Goal: Information Seeking & Learning: Learn about a topic

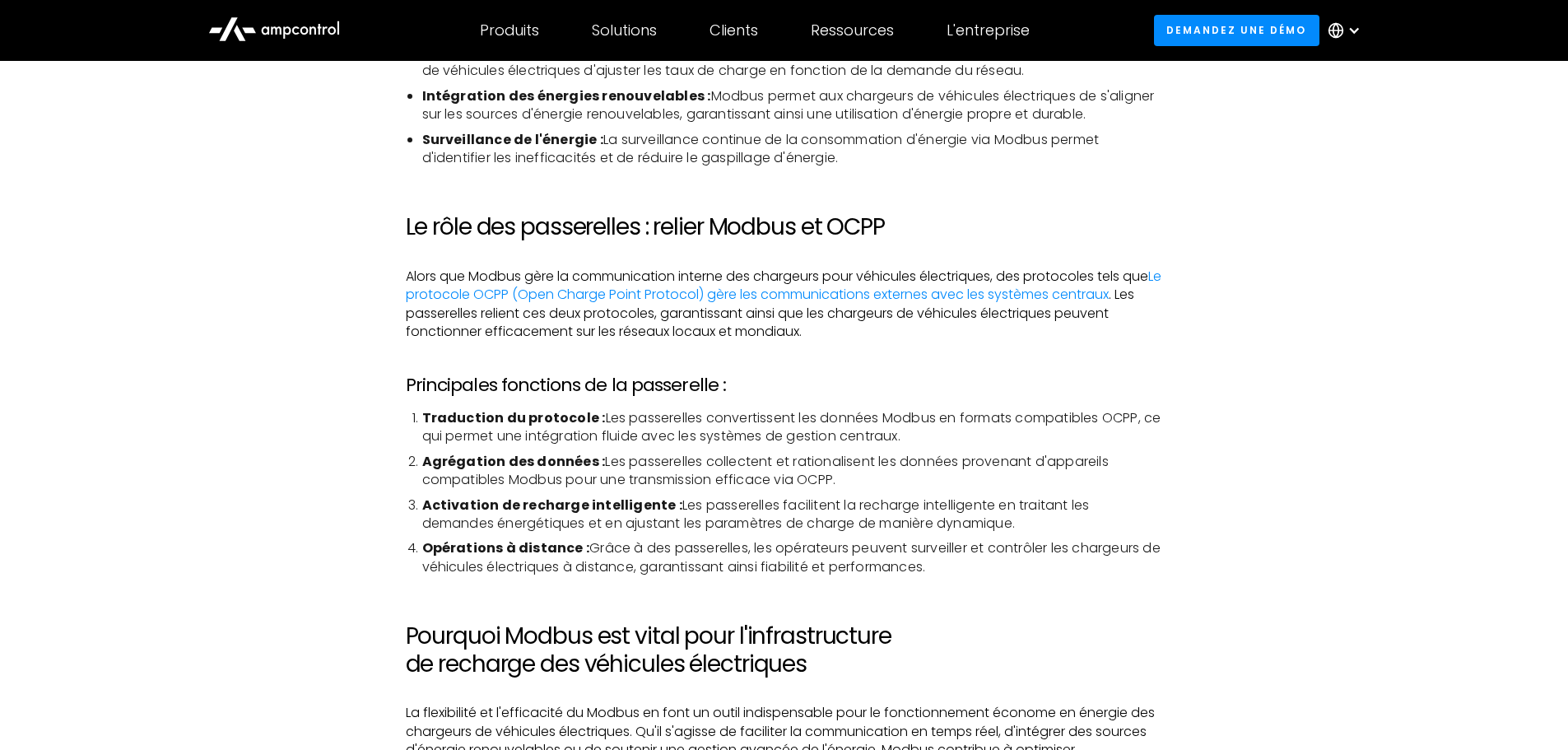
scroll to position [2304, 0]
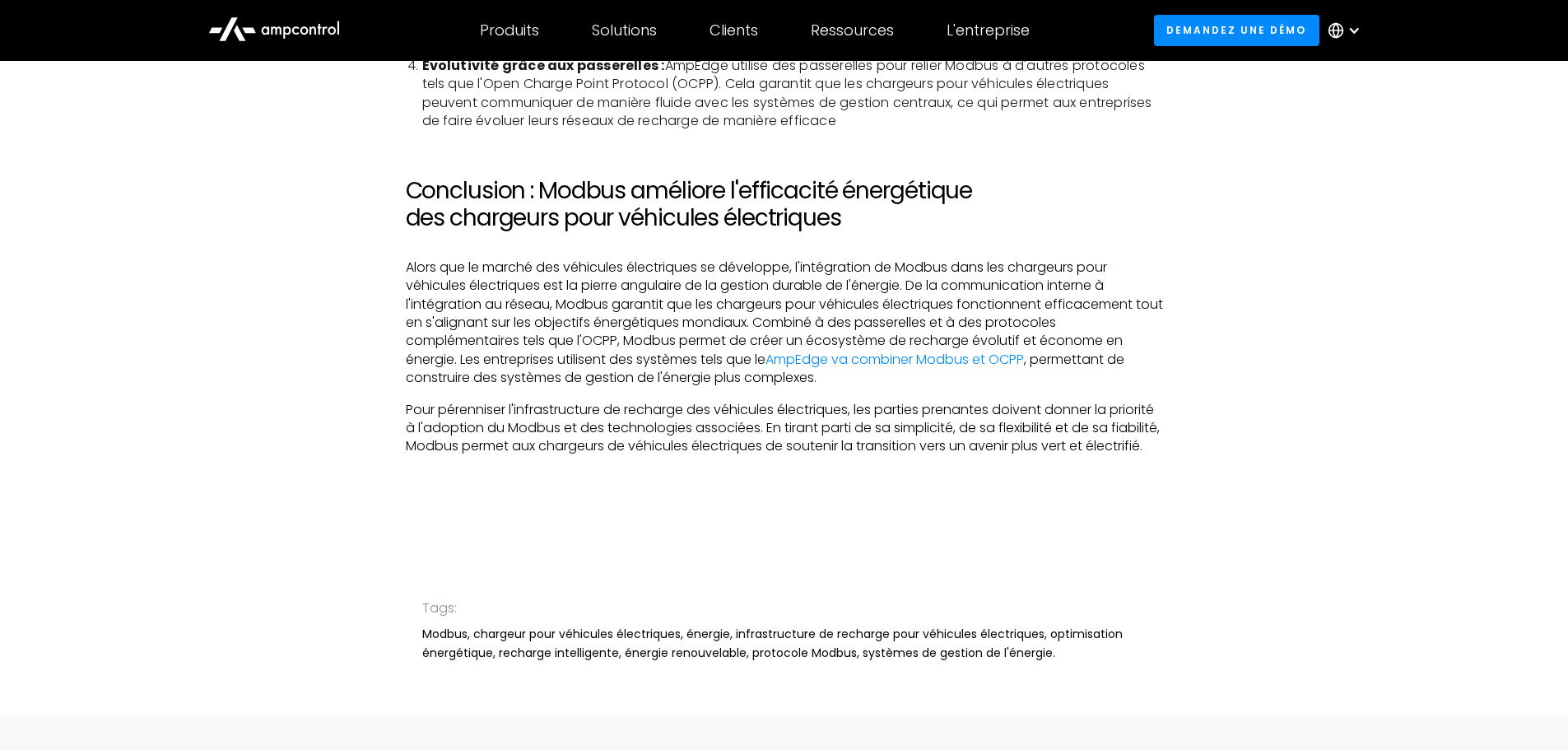
scroll to position [3538, 0]
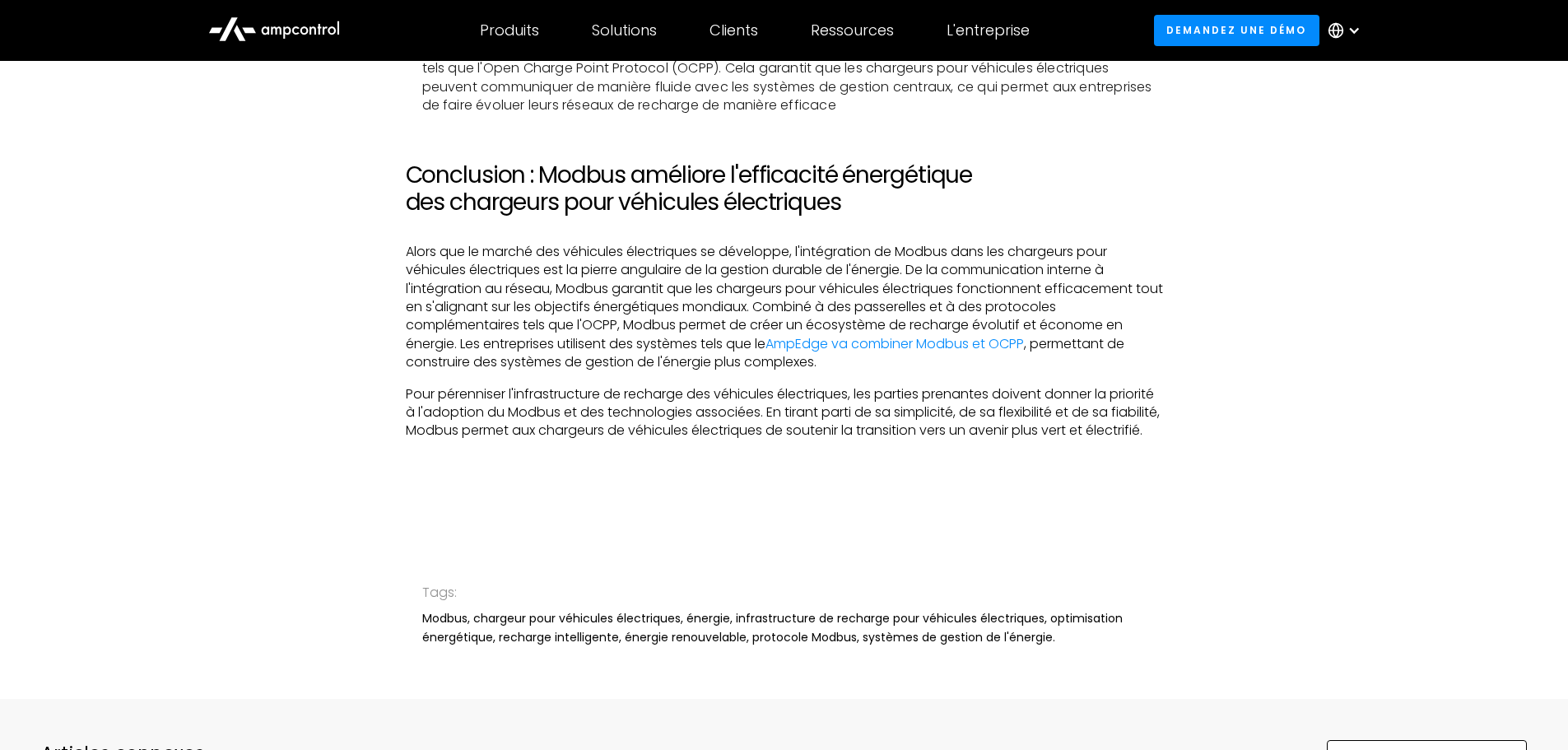
drag, startPoint x: 607, startPoint y: 284, endPoint x: 600, endPoint y: 274, distance: 12.2
click at [751, 550] on div "Tags: Modbus, chargeur pour véhicules électriques, énergie, infrastructure de r…" at bounding box center [784, 613] width 724 height 170
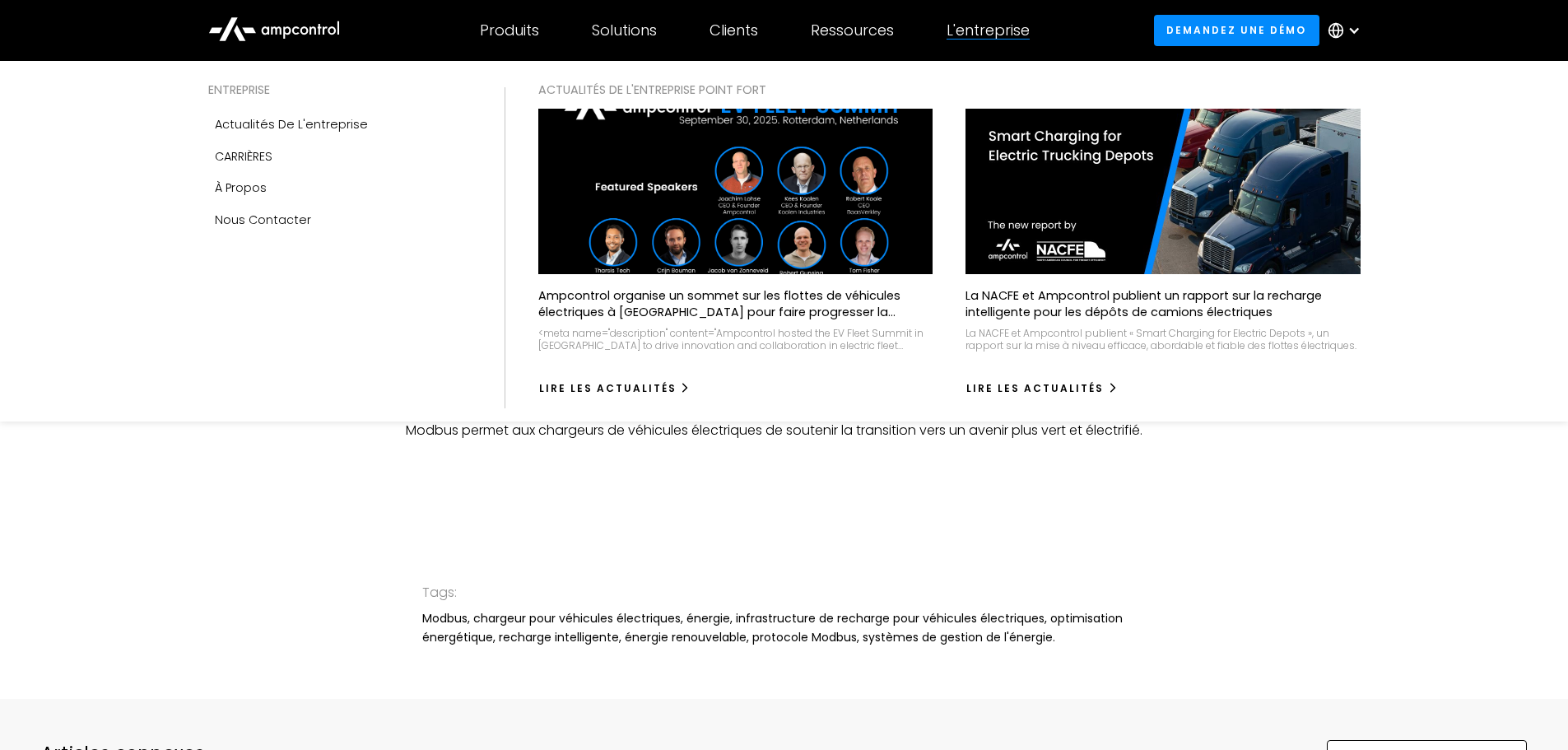
click at [989, 27] on div "L'entreprise" at bounding box center [988, 30] width 83 height 18
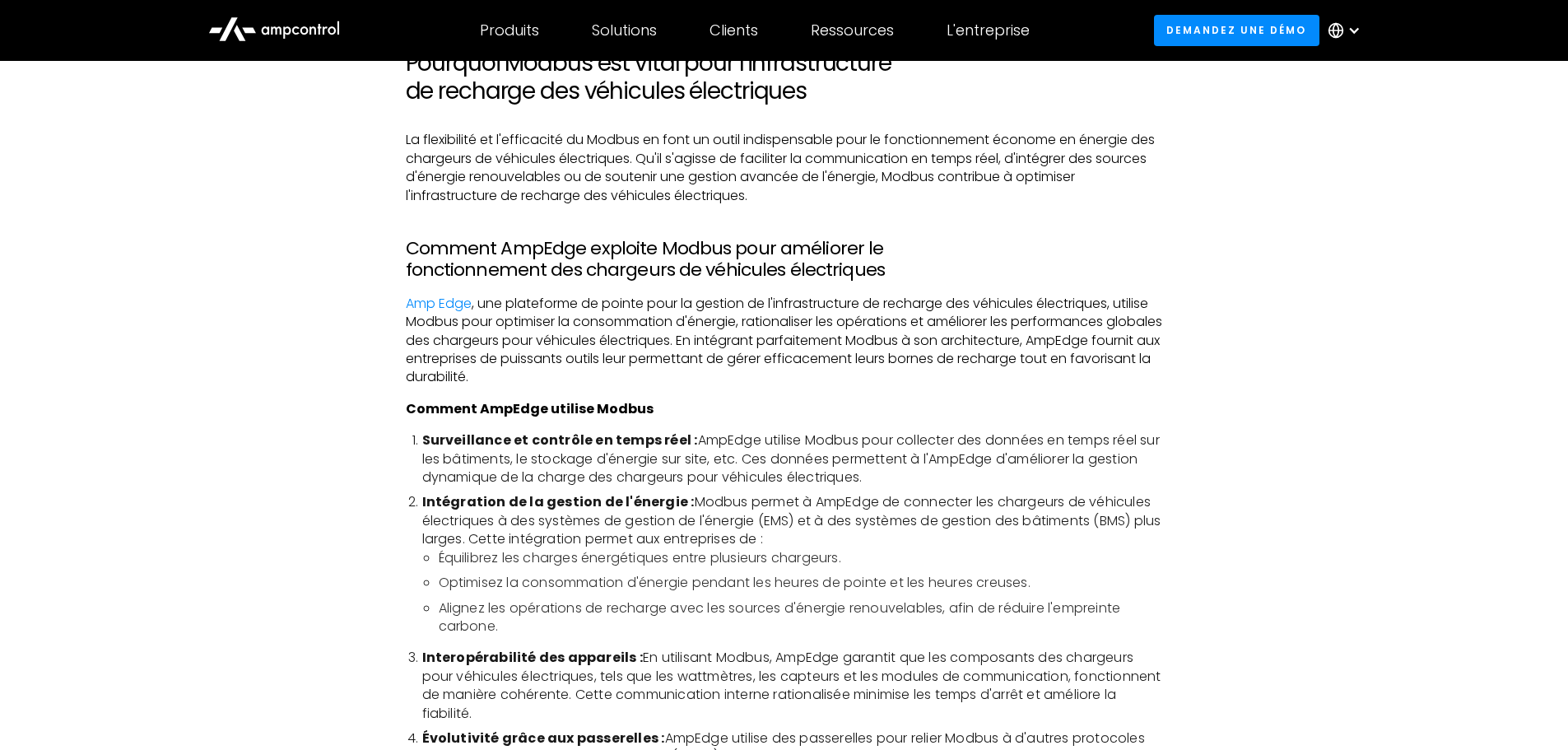
scroll to position [2633, 0]
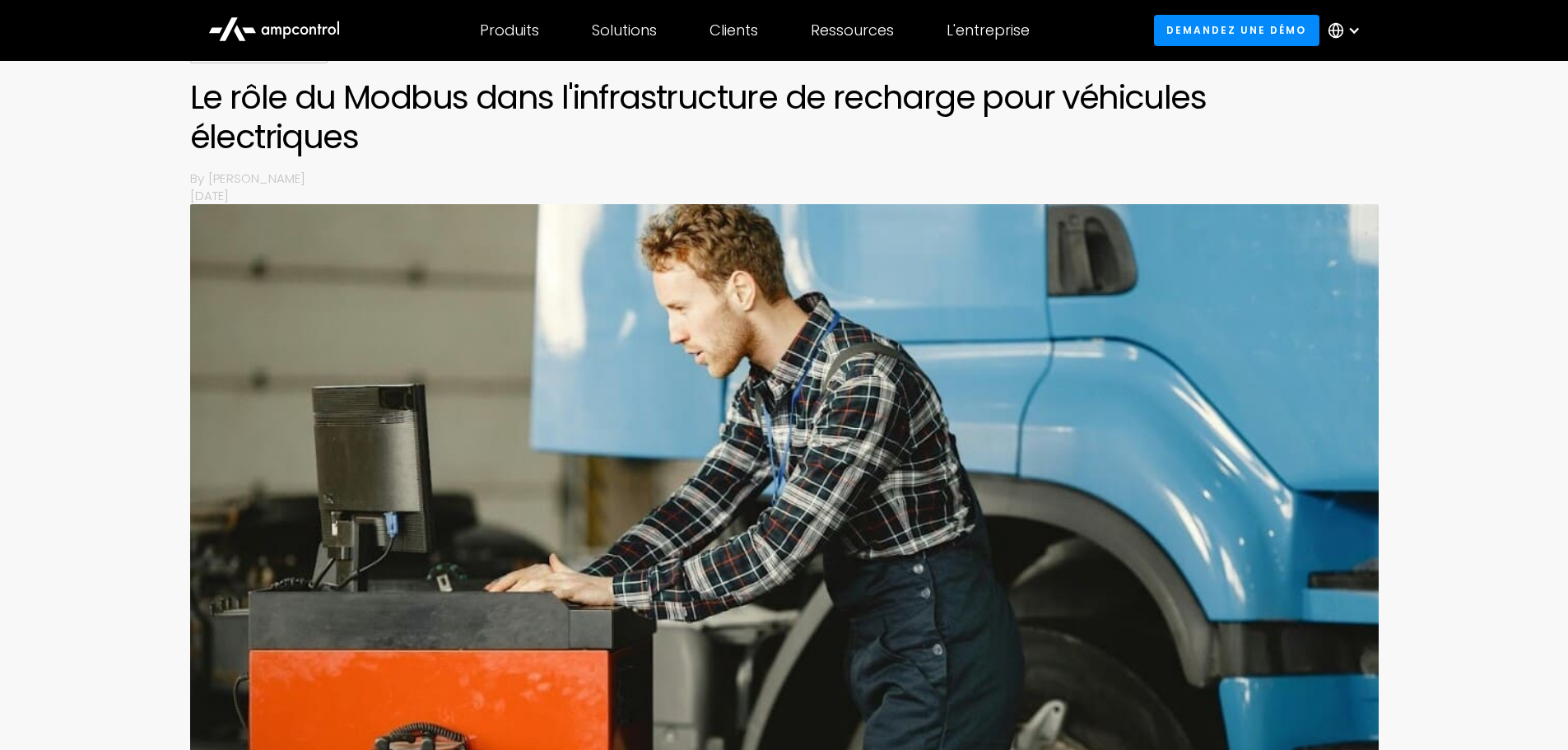
scroll to position [165, 0]
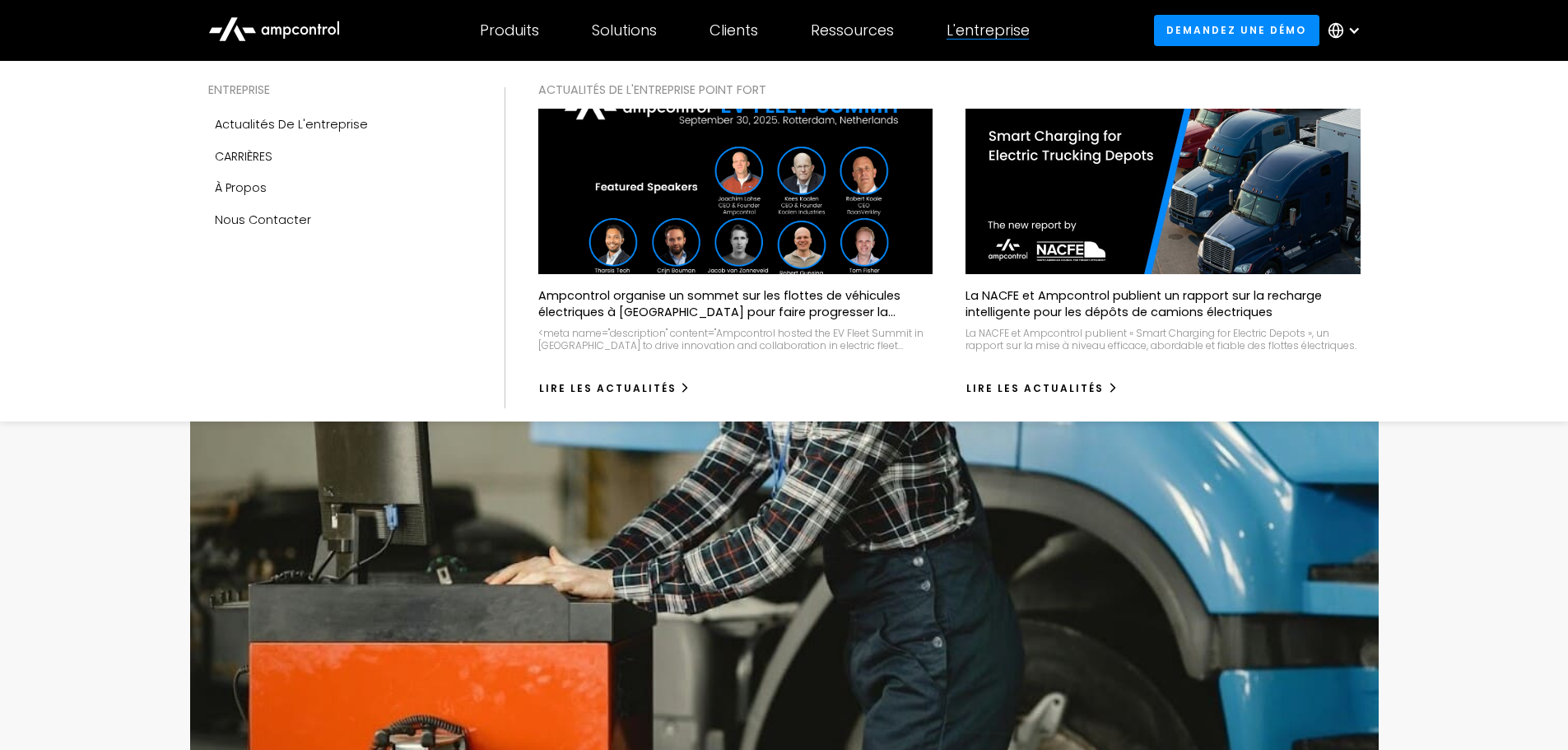
click at [998, 26] on div "L'entreprise" at bounding box center [988, 30] width 83 height 18
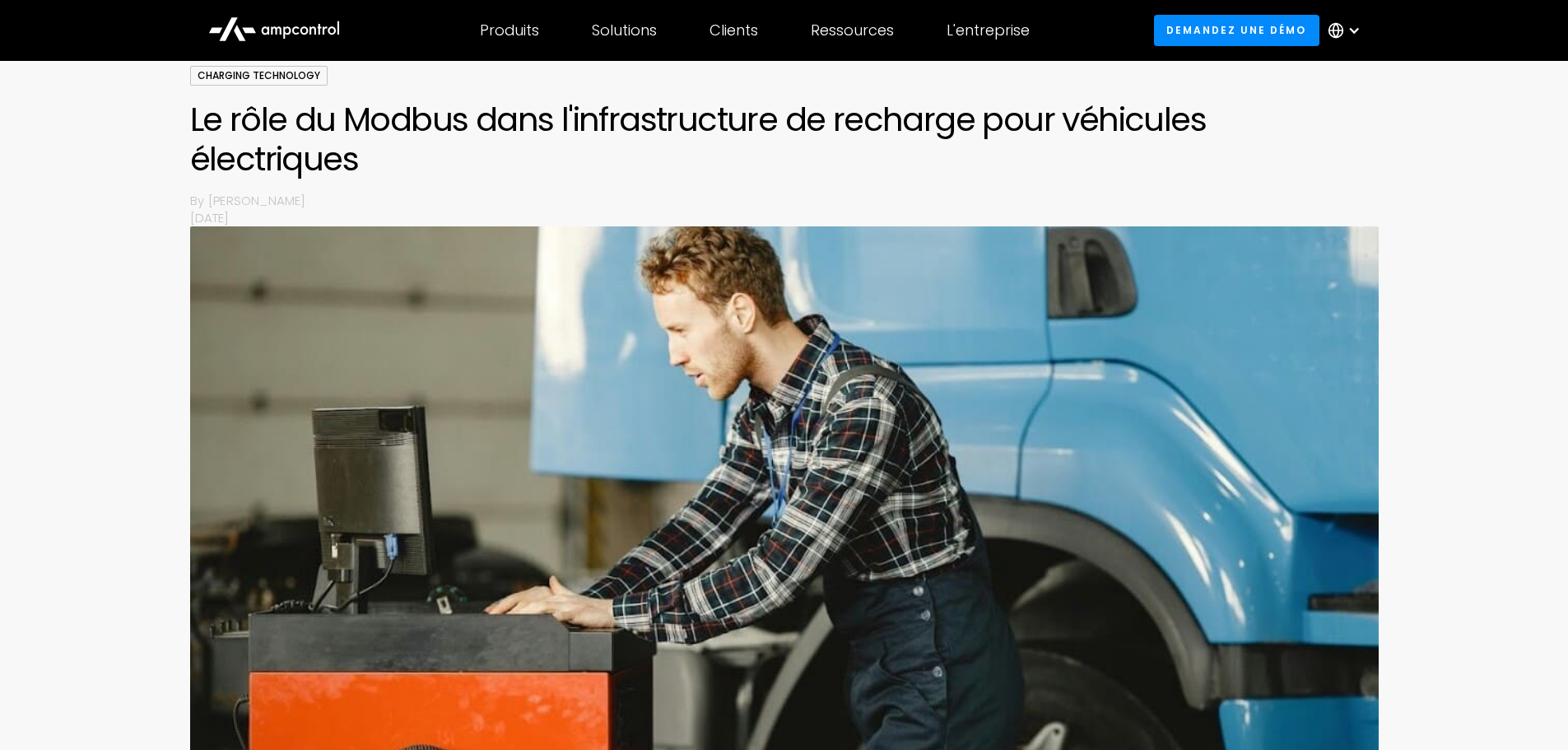
scroll to position [0, 0]
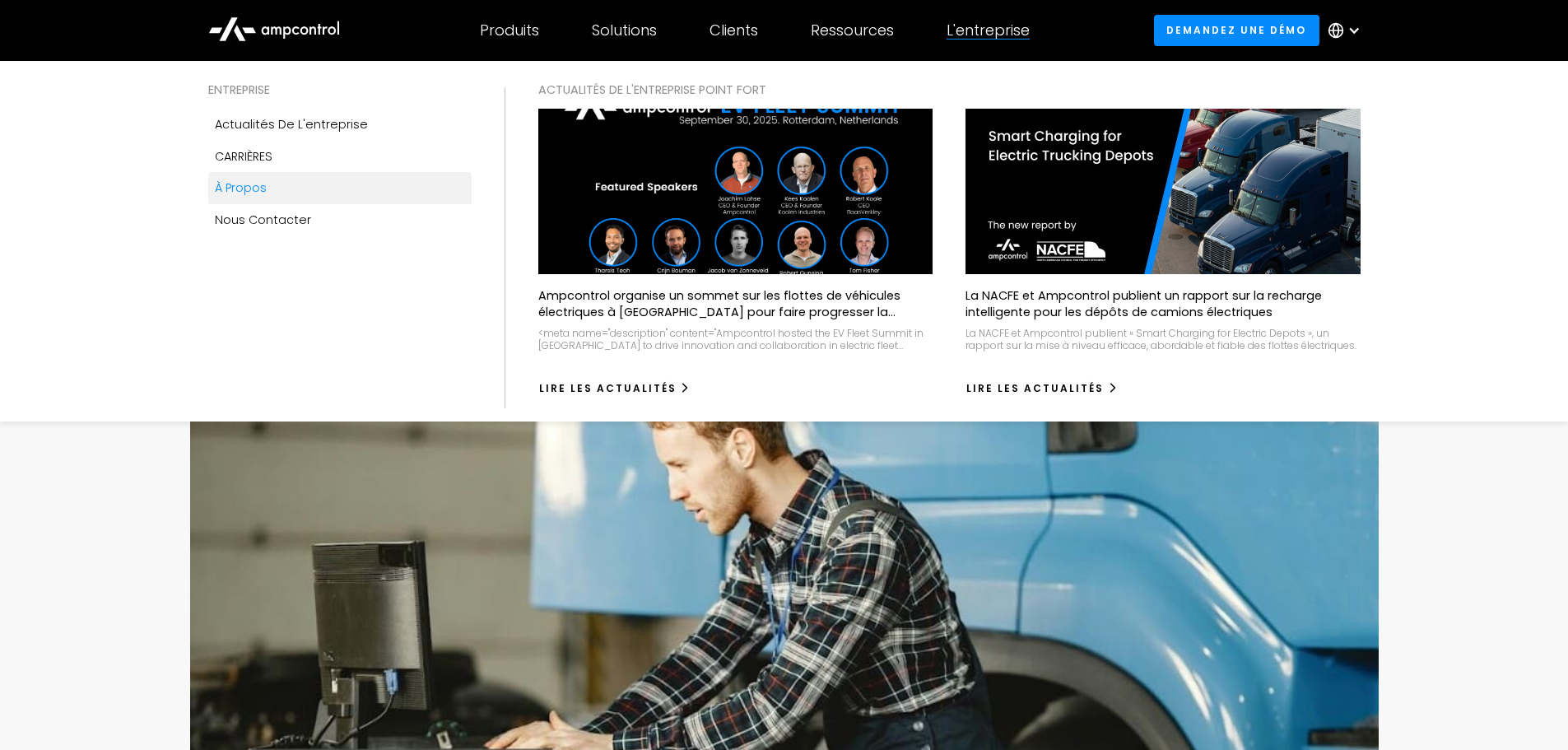
click at [233, 193] on div "À propos" at bounding box center [240, 187] width 52 height 18
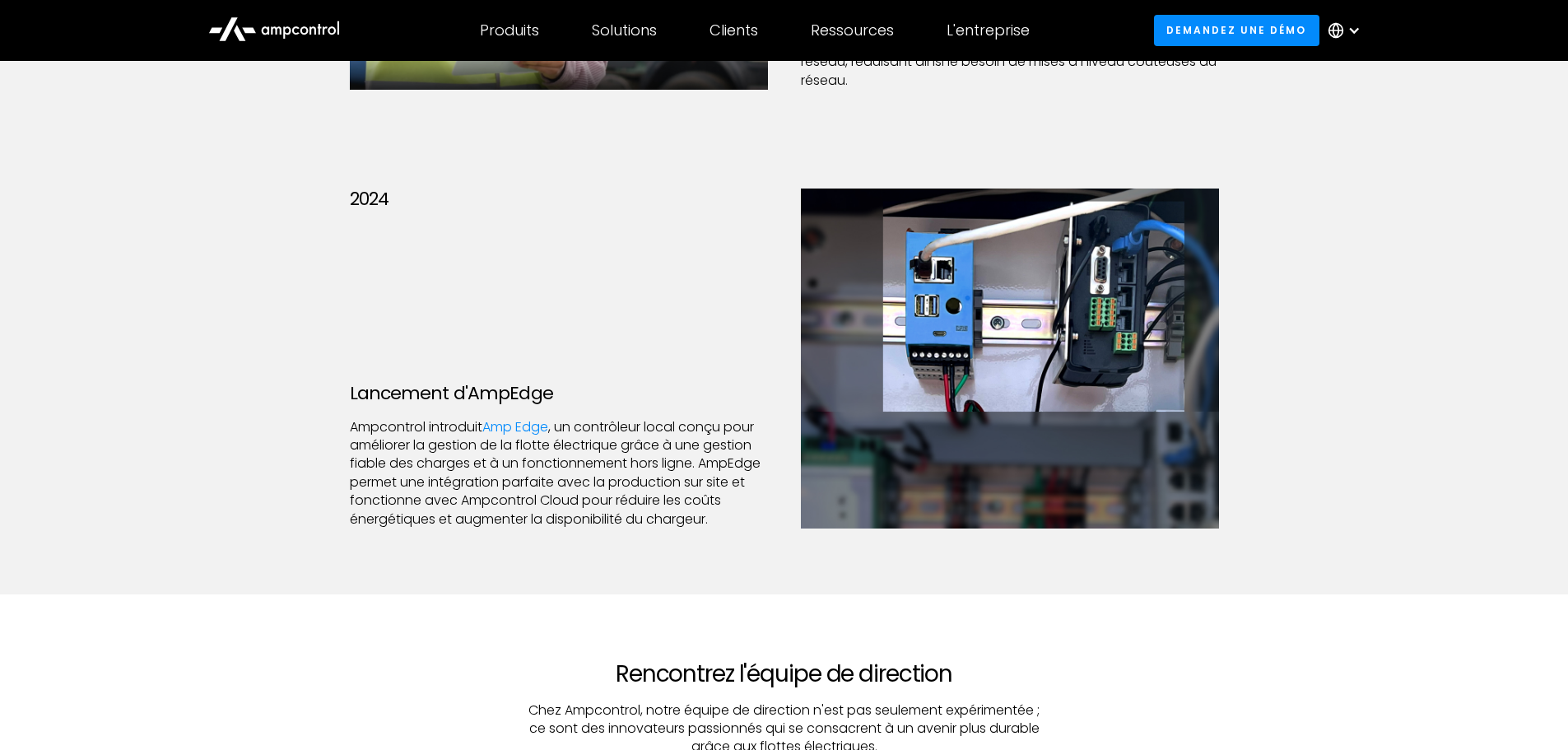
scroll to position [3703, 0]
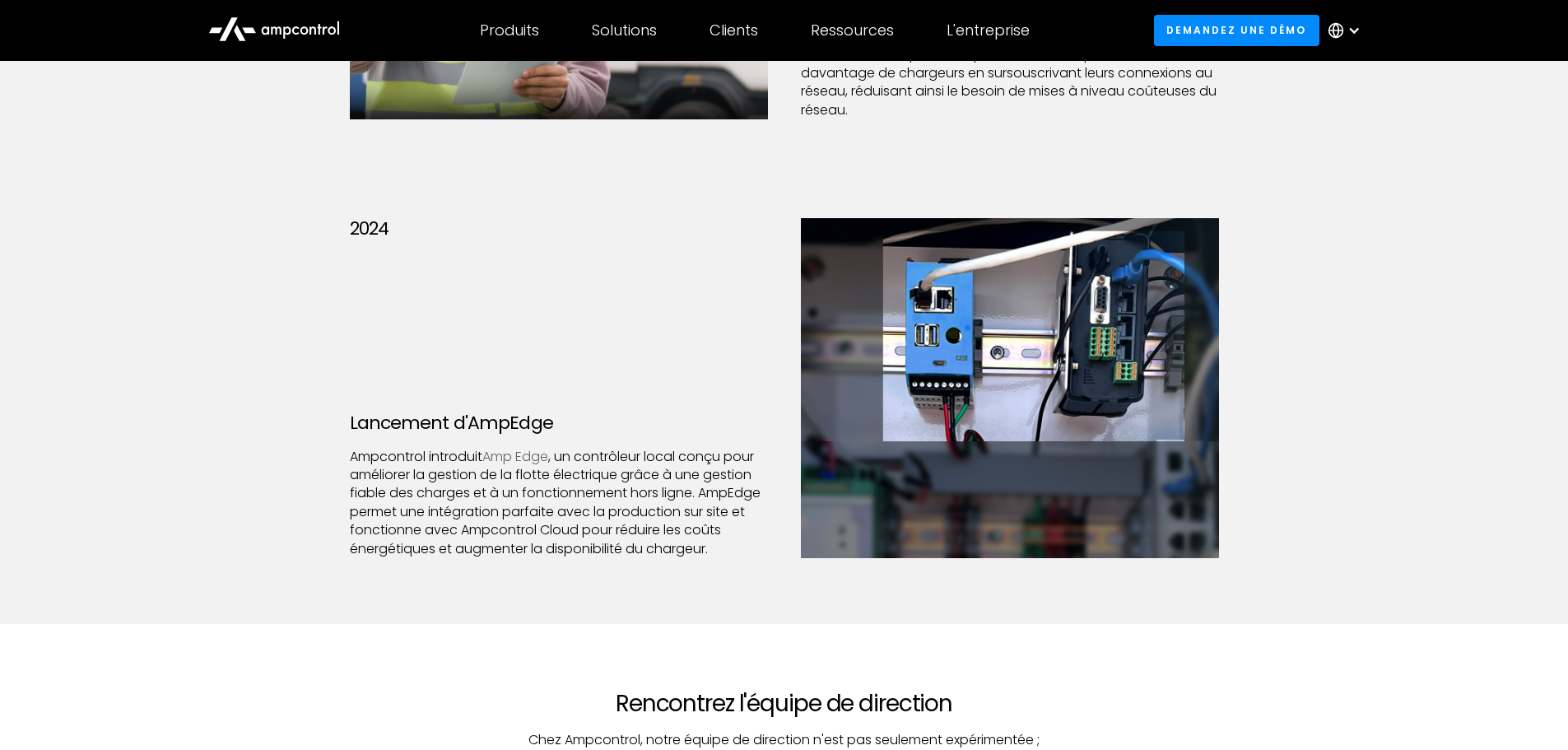
click at [528, 455] on link "Amp Edge" at bounding box center [514, 456] width 66 height 19
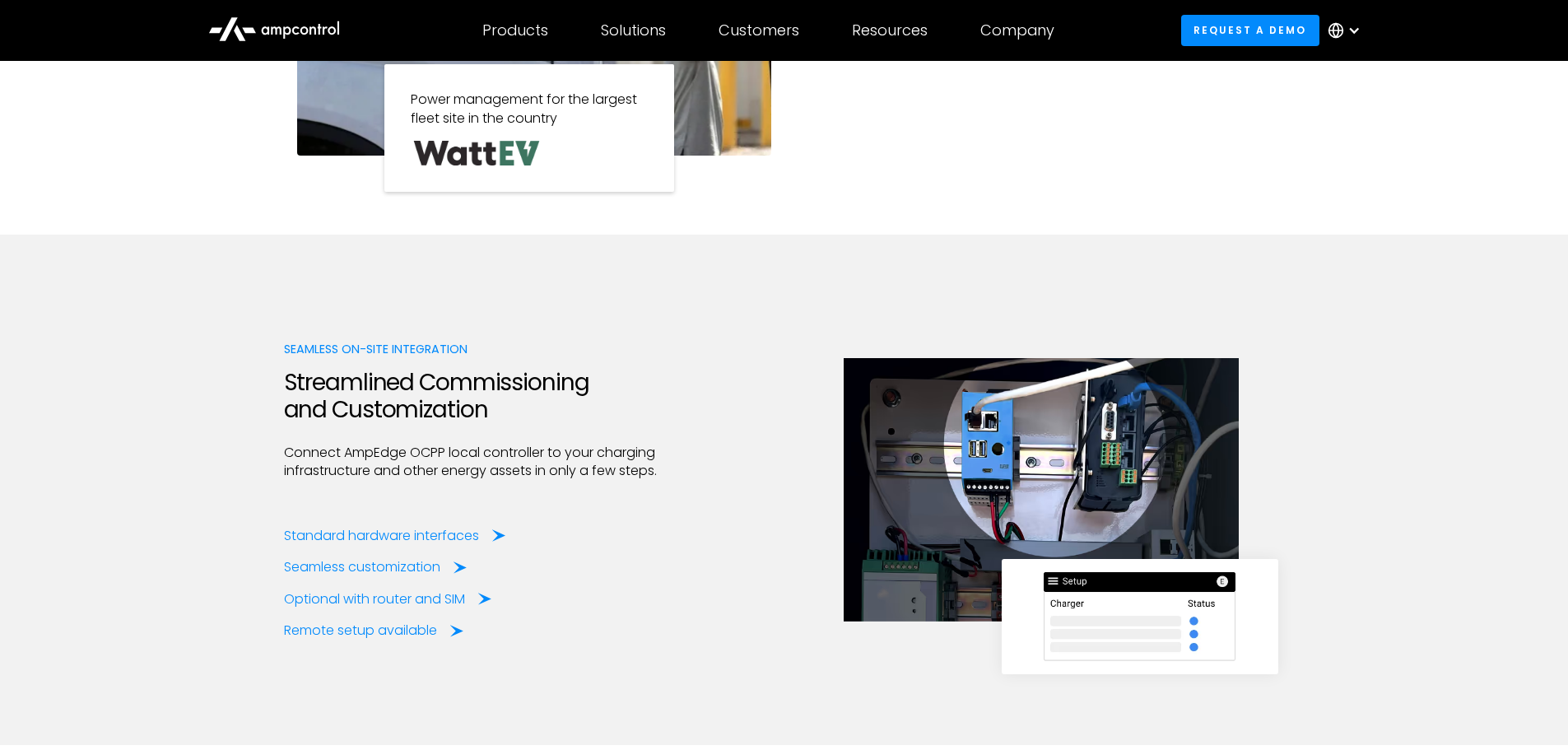
scroll to position [1975, 0]
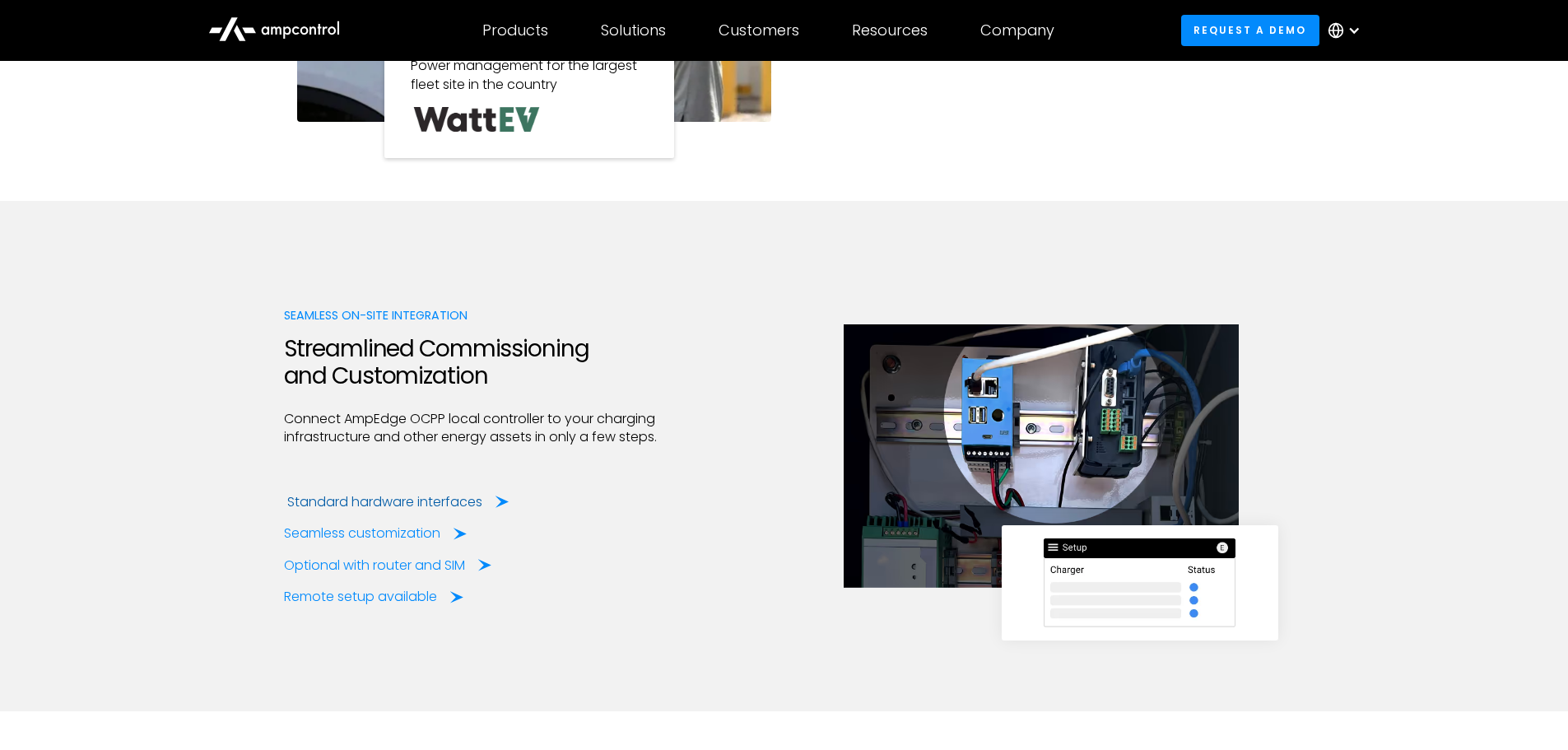
click at [365, 502] on div "Standard hardware interfaces" at bounding box center [385, 502] width 195 height 18
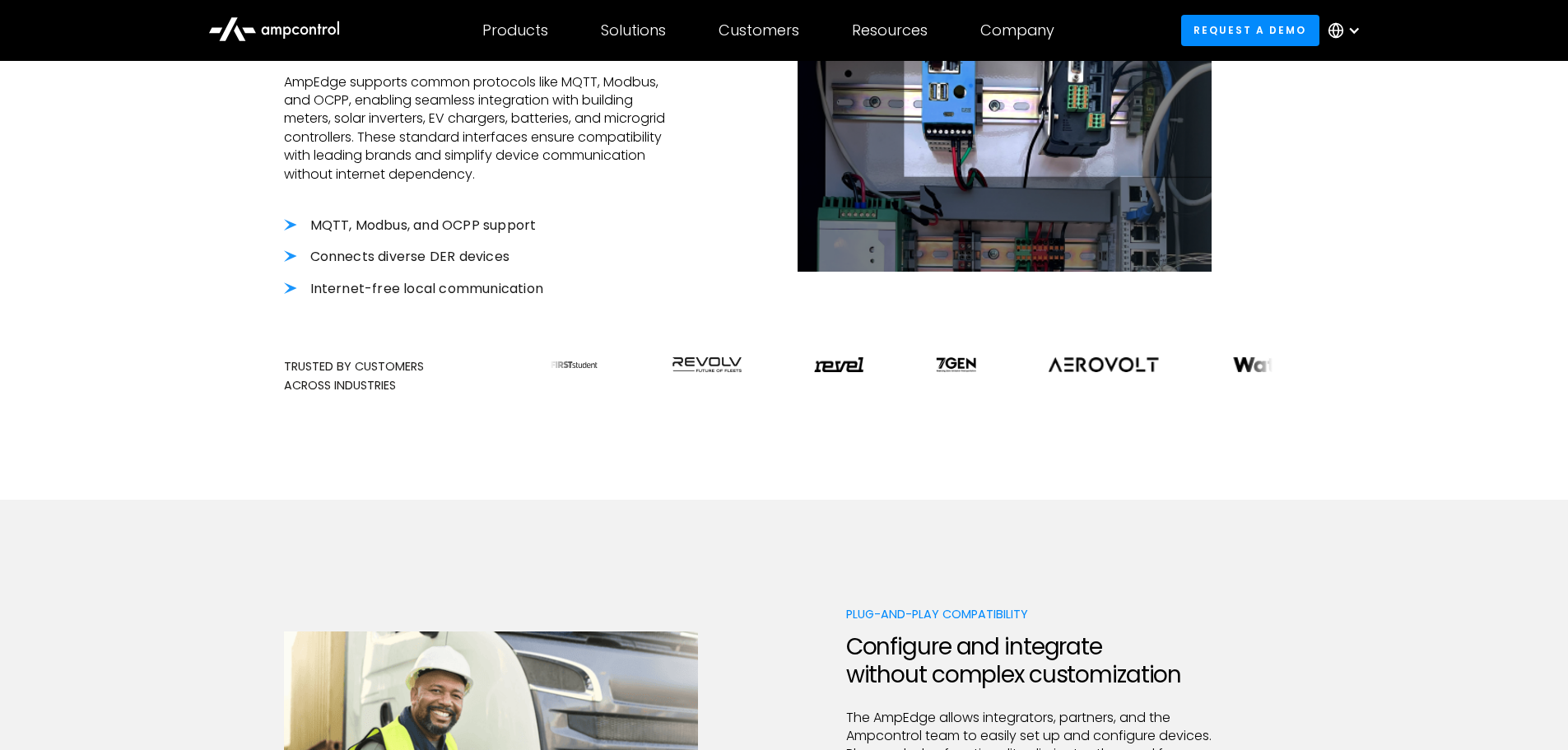
scroll to position [905, 0]
